Goal: Task Accomplishment & Management: Use online tool/utility

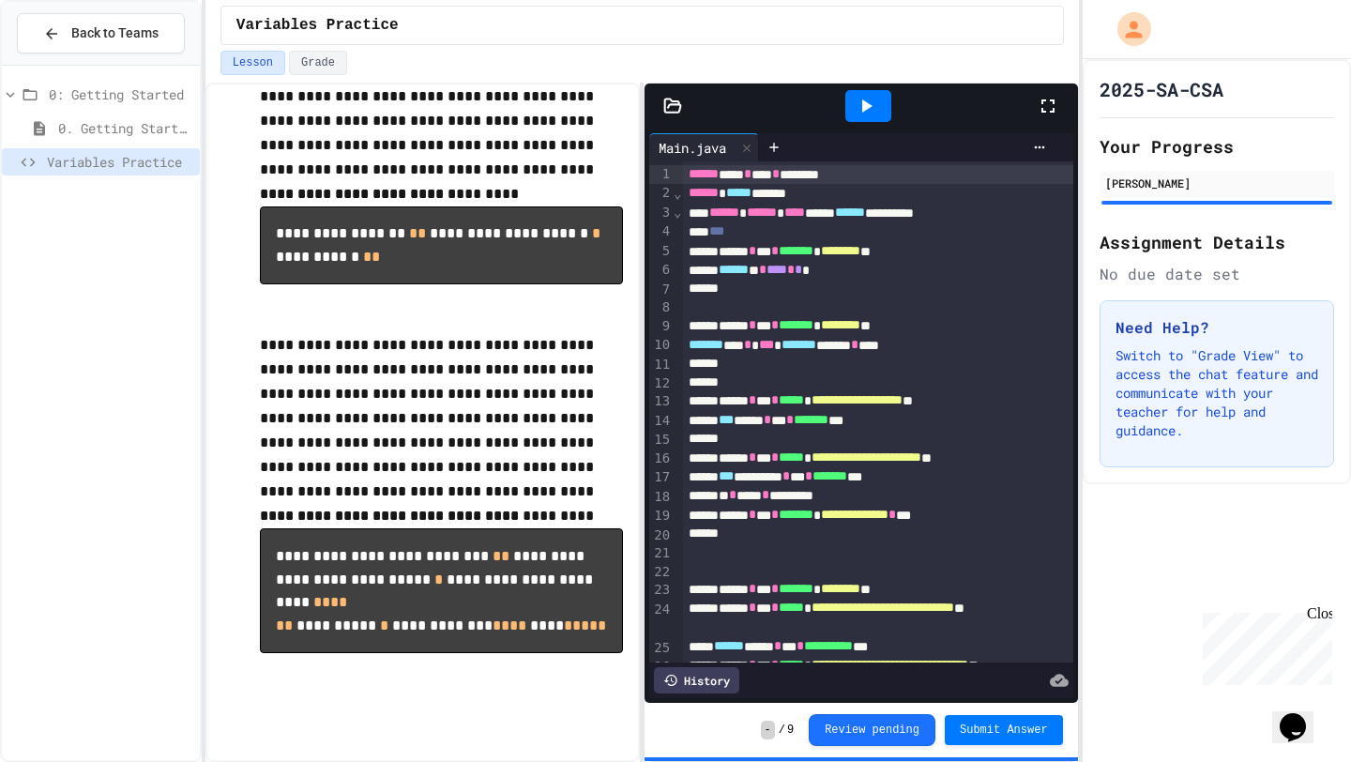
scroll to position [323, 0]
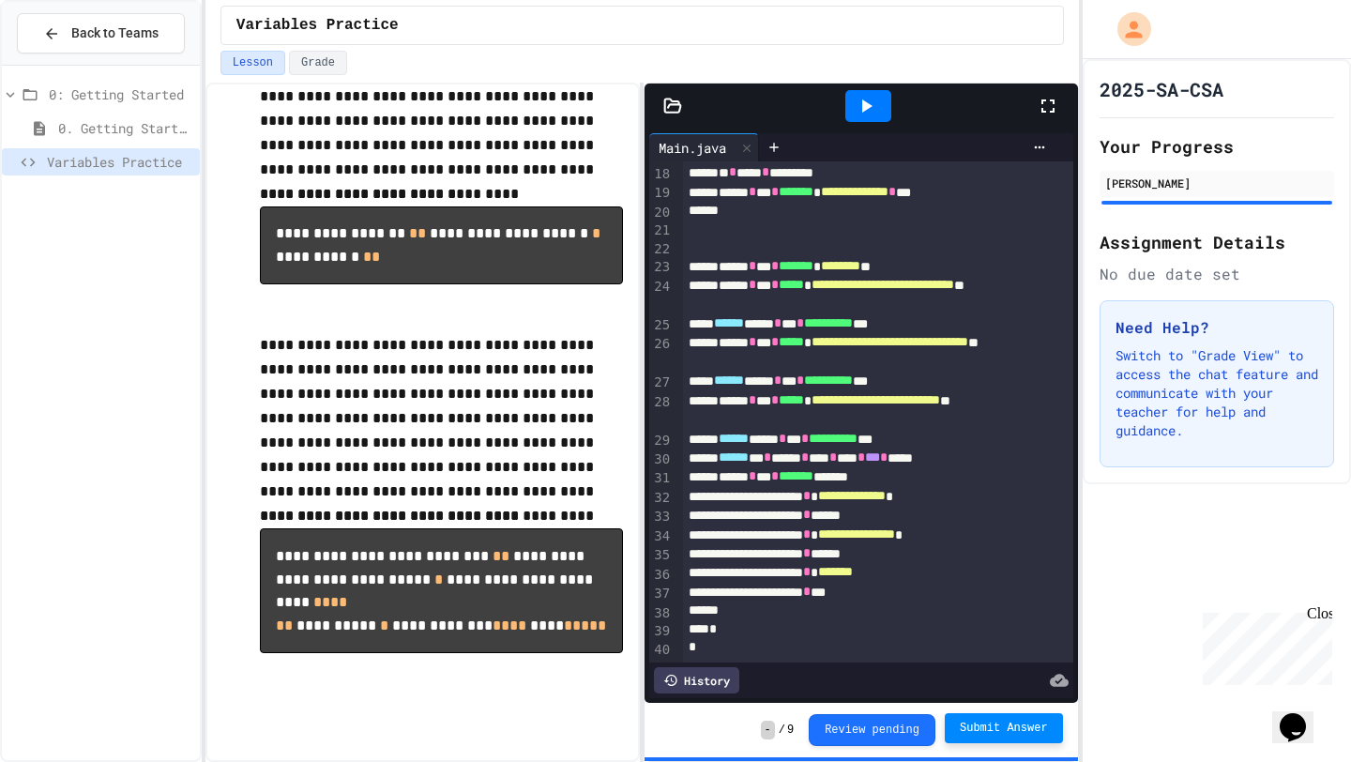
click at [986, 732] on span "Submit Answer" at bounding box center [1004, 727] width 88 height 15
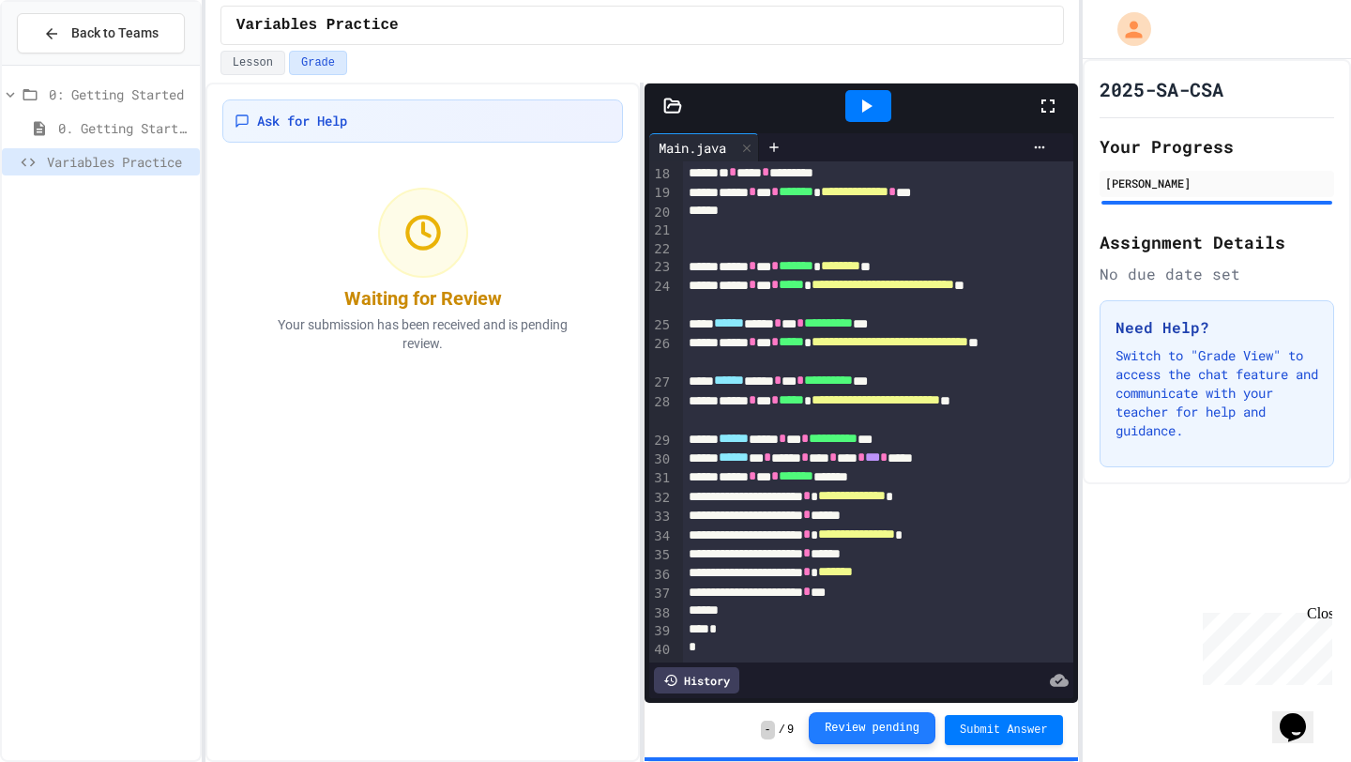
click at [863, 734] on button "Review pending" at bounding box center [872, 728] width 127 height 32
click at [768, 730] on span "-" at bounding box center [768, 729] width 14 height 19
click at [989, 703] on div "- / 9 Review pending Submit Answer" at bounding box center [860, 730] width 432 height 54
click at [985, 722] on span "Submit Answer" at bounding box center [1004, 729] width 88 height 15
click at [853, 567] on span "*******" at bounding box center [835, 571] width 35 height 13
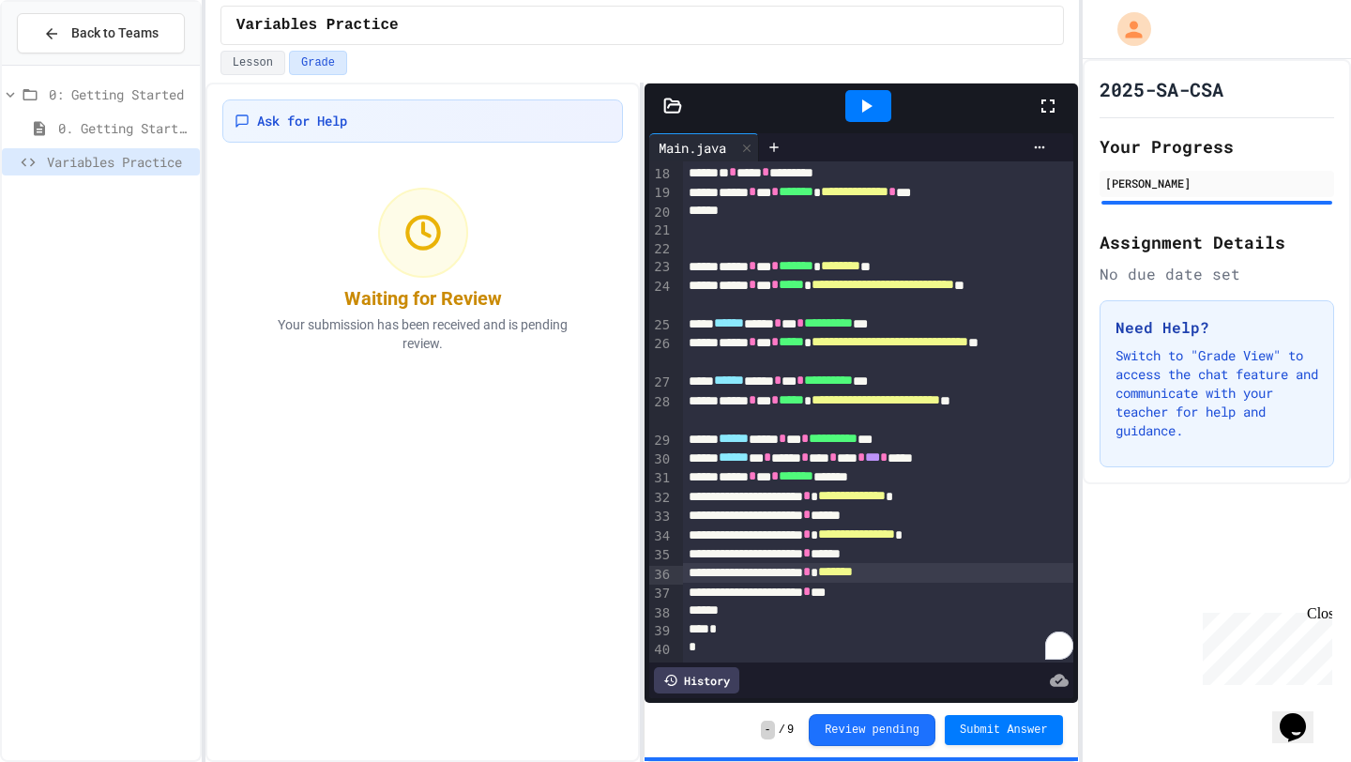
click at [893, 594] on div "* ***" at bounding box center [878, 592] width 390 height 19
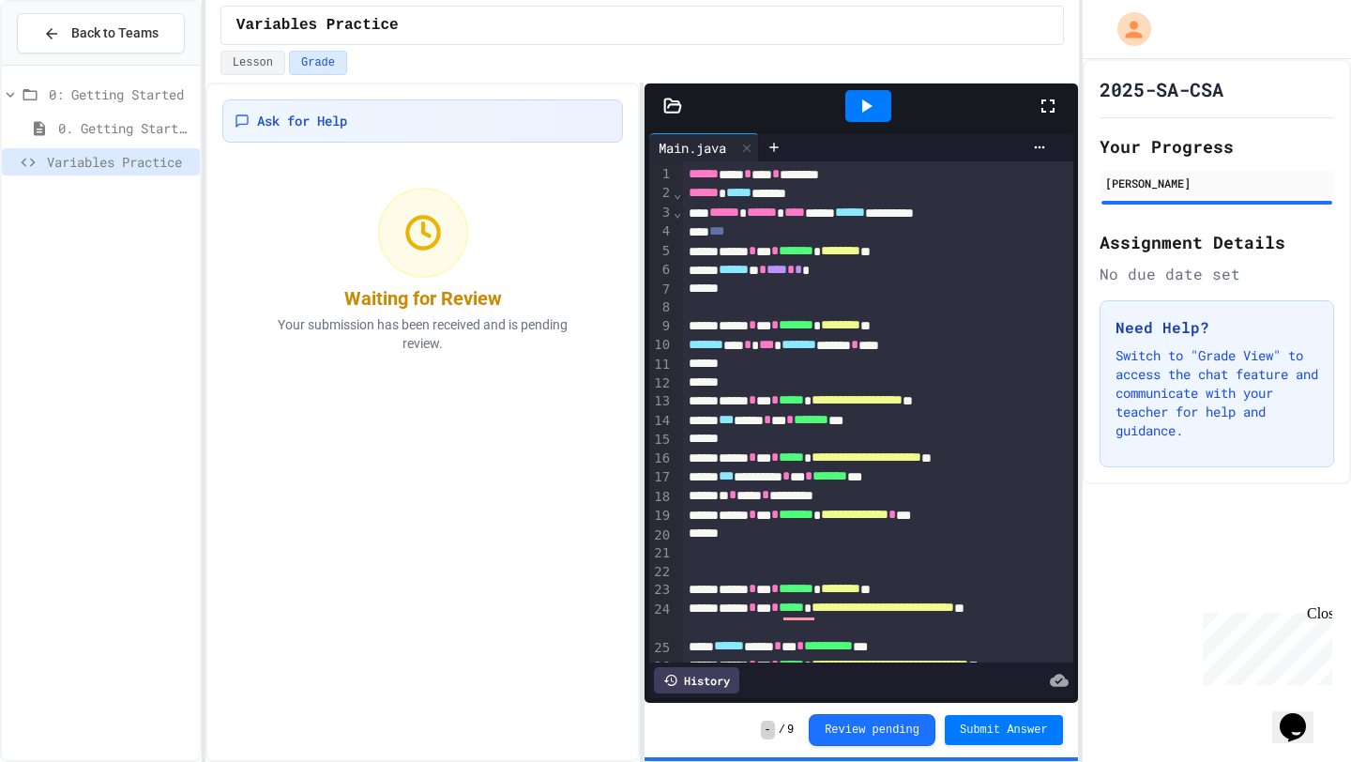
click at [870, 110] on icon at bounding box center [866, 106] width 23 height 23
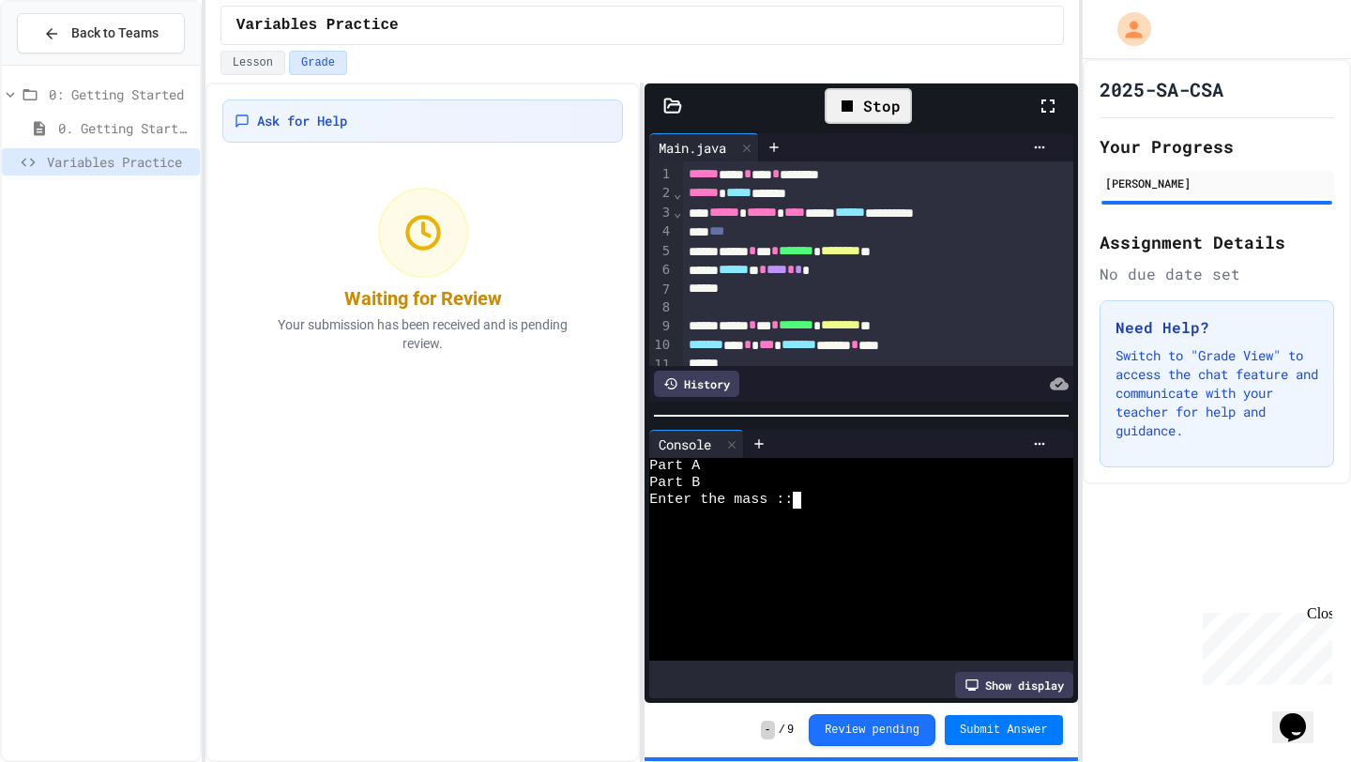
click at [799, 499] on textarea "Terminal input" at bounding box center [797, 500] width 8 height 17
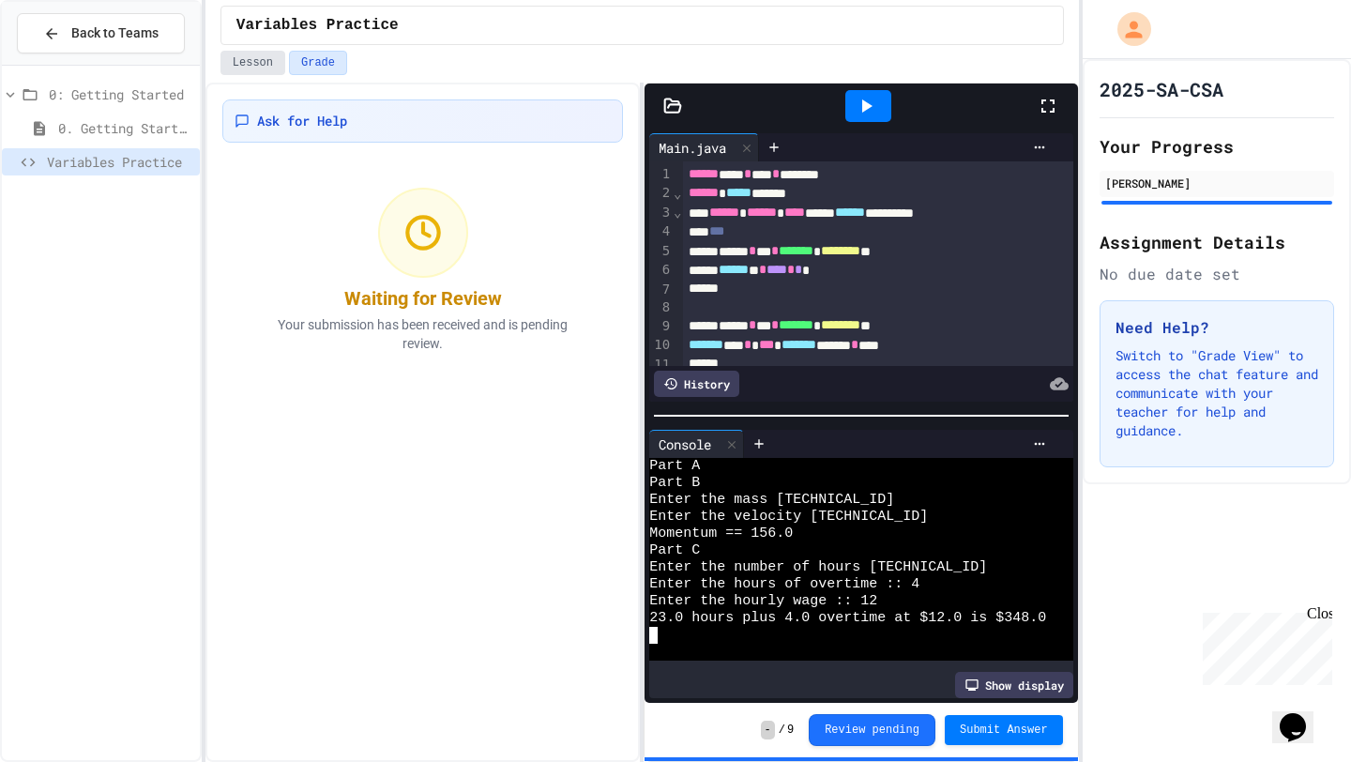
click at [228, 70] on button "Lesson" at bounding box center [252, 63] width 65 height 24
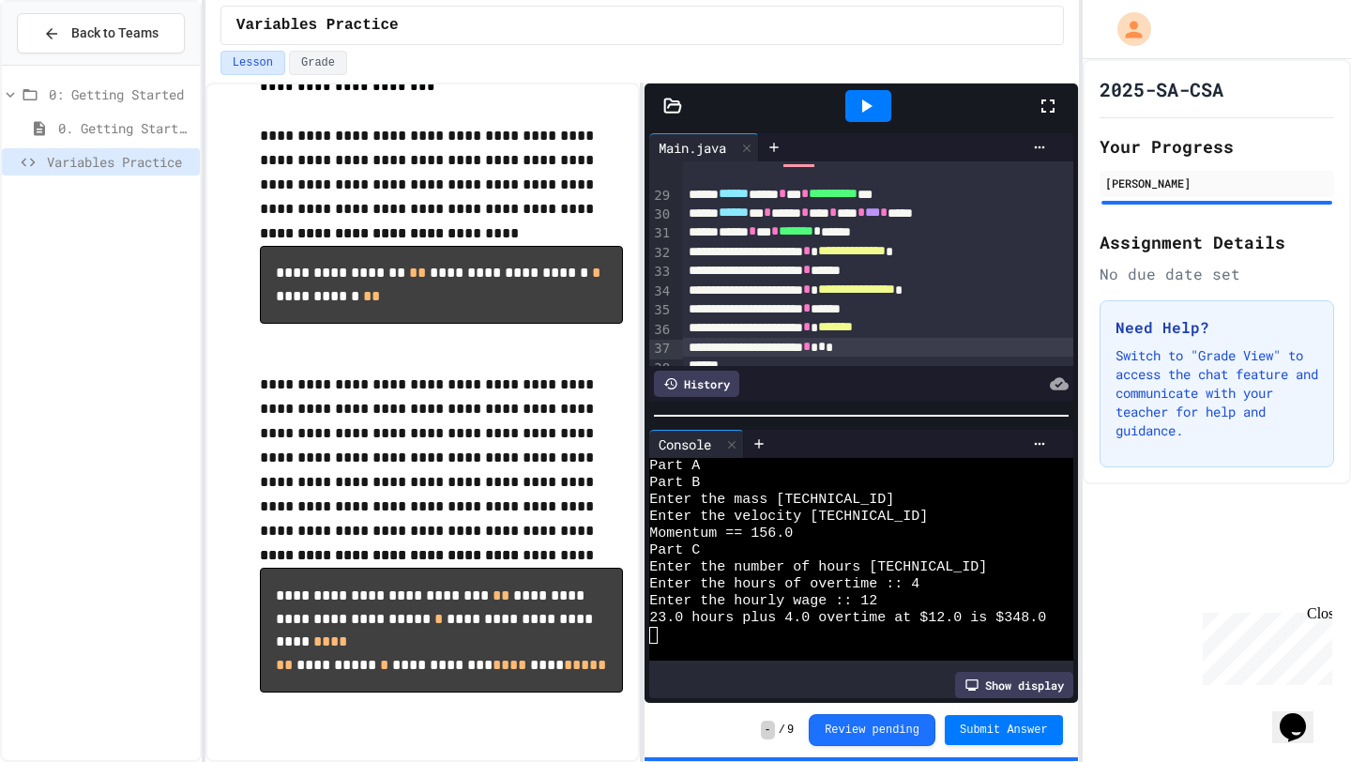
scroll to position [570, 0]
